Goal: Navigation & Orientation: Find specific page/section

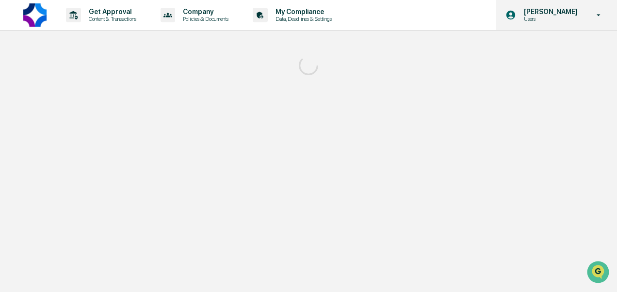
click at [546, 16] on p "Users" at bounding box center [549, 19] width 66 height 7
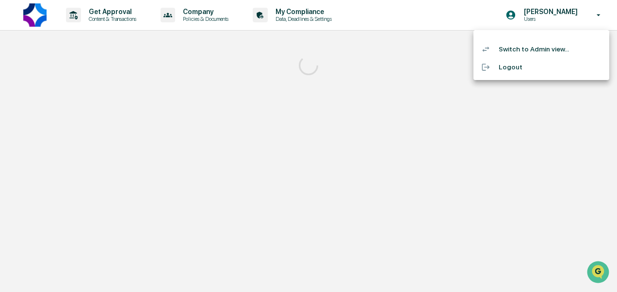
click at [542, 40] on li "Switch to Admin view..." at bounding box center [541, 49] width 136 height 18
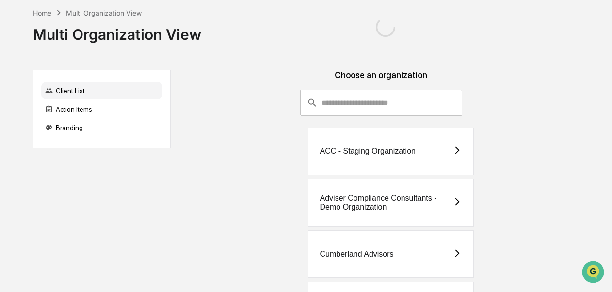
click at [542, 40] on div "Home Multi Organization View Multi Organization View" at bounding box center [308, 27] width 551 height 54
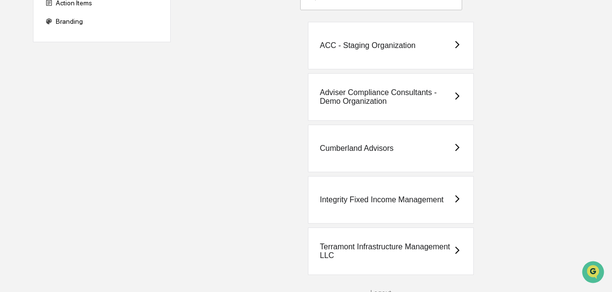
scroll to position [104, 0]
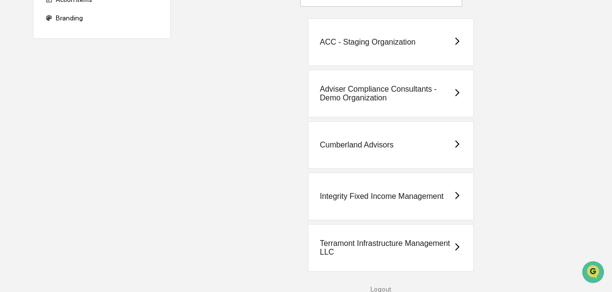
click at [418, 200] on div "Integrity Fixed Income Management" at bounding box center [382, 196] width 124 height 9
